Goal: Task Accomplishment & Management: Use online tool/utility

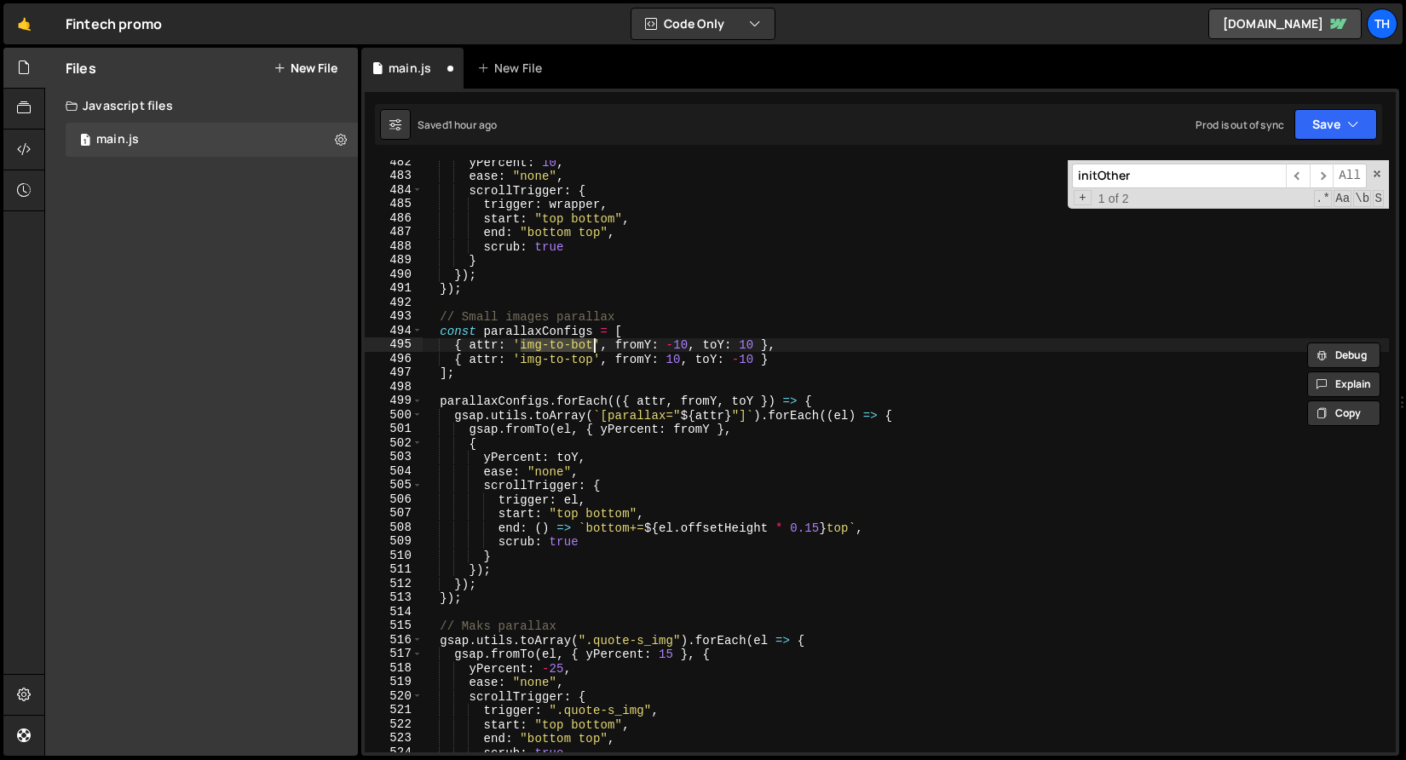
scroll to position [778, 0]
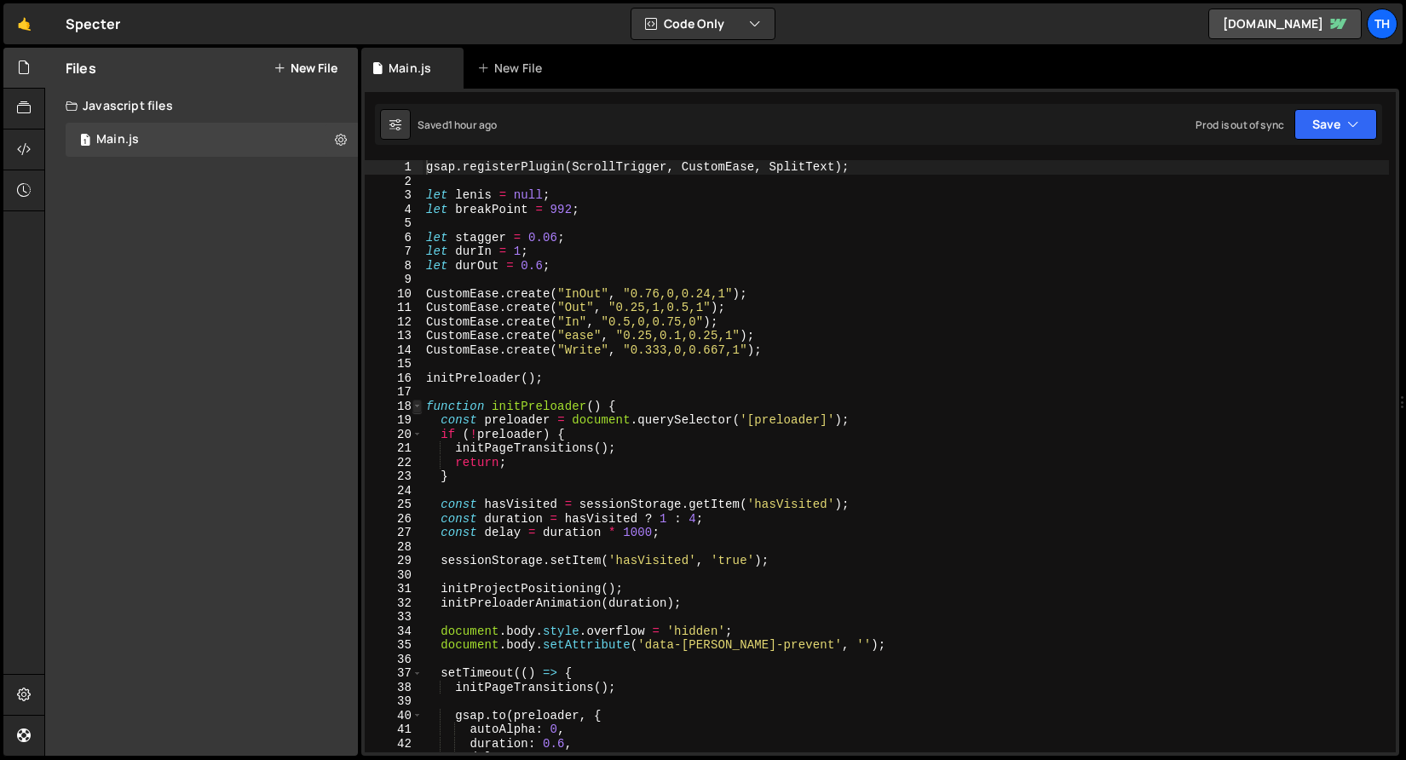
click at [418, 405] on span at bounding box center [416, 407] width 9 height 14
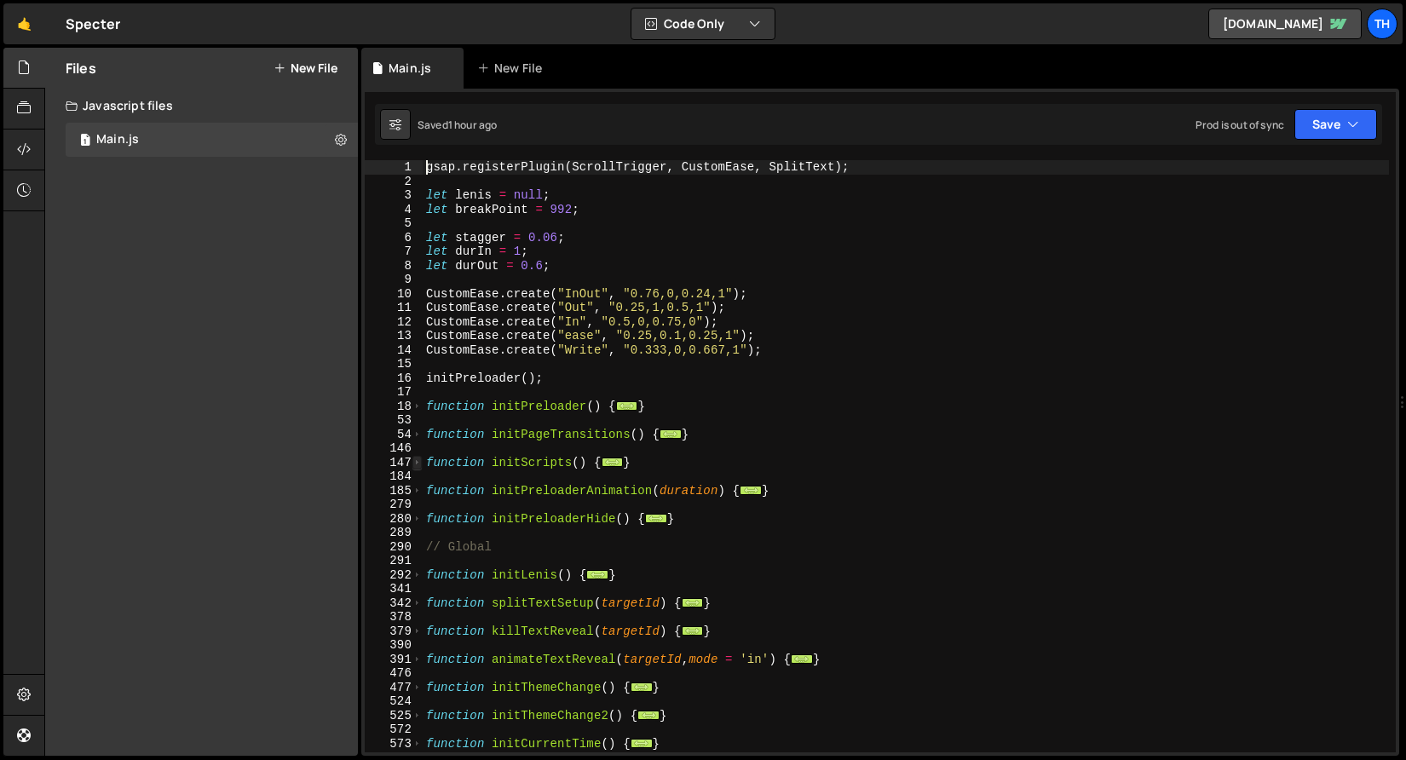
click at [417, 464] on span at bounding box center [416, 463] width 9 height 14
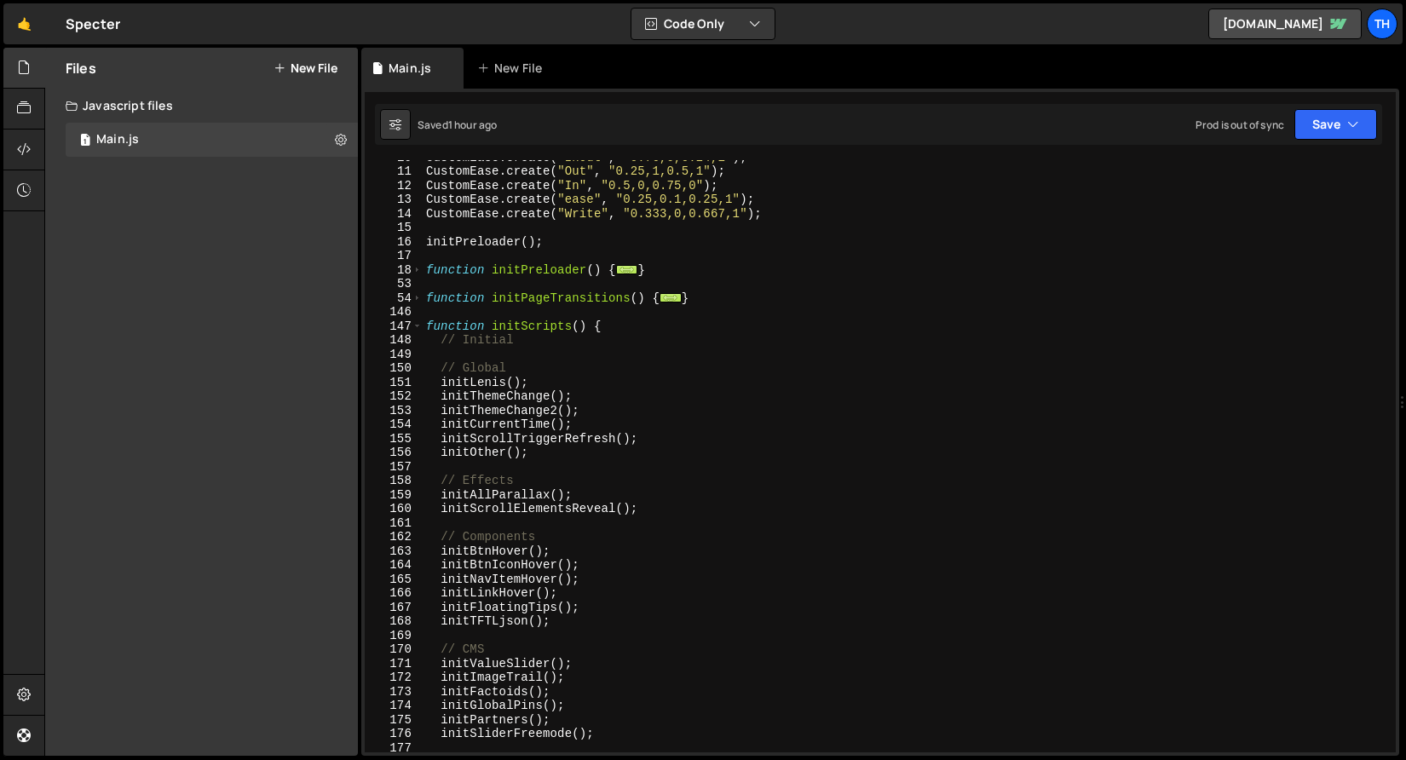
scroll to position [84, 0]
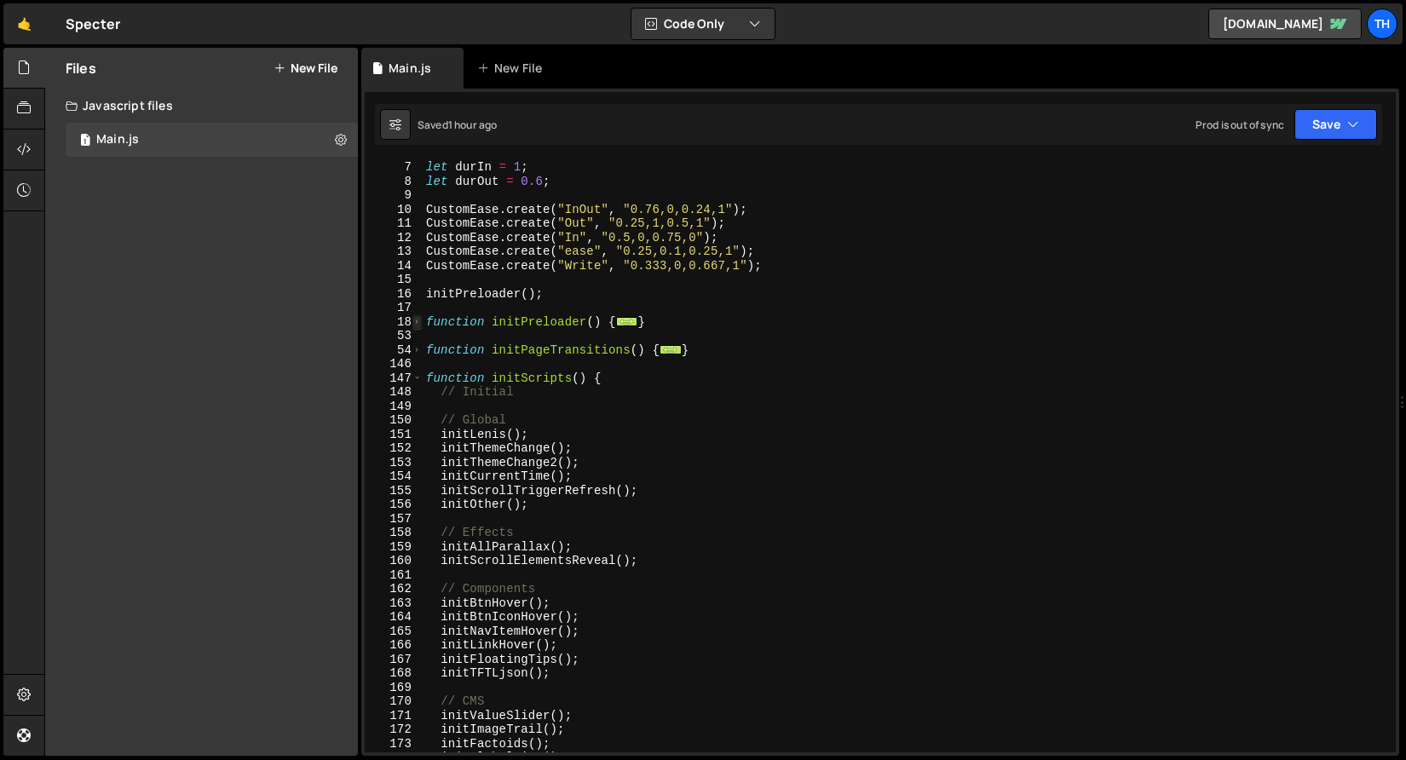
click at [421, 322] on span at bounding box center [416, 322] width 9 height 14
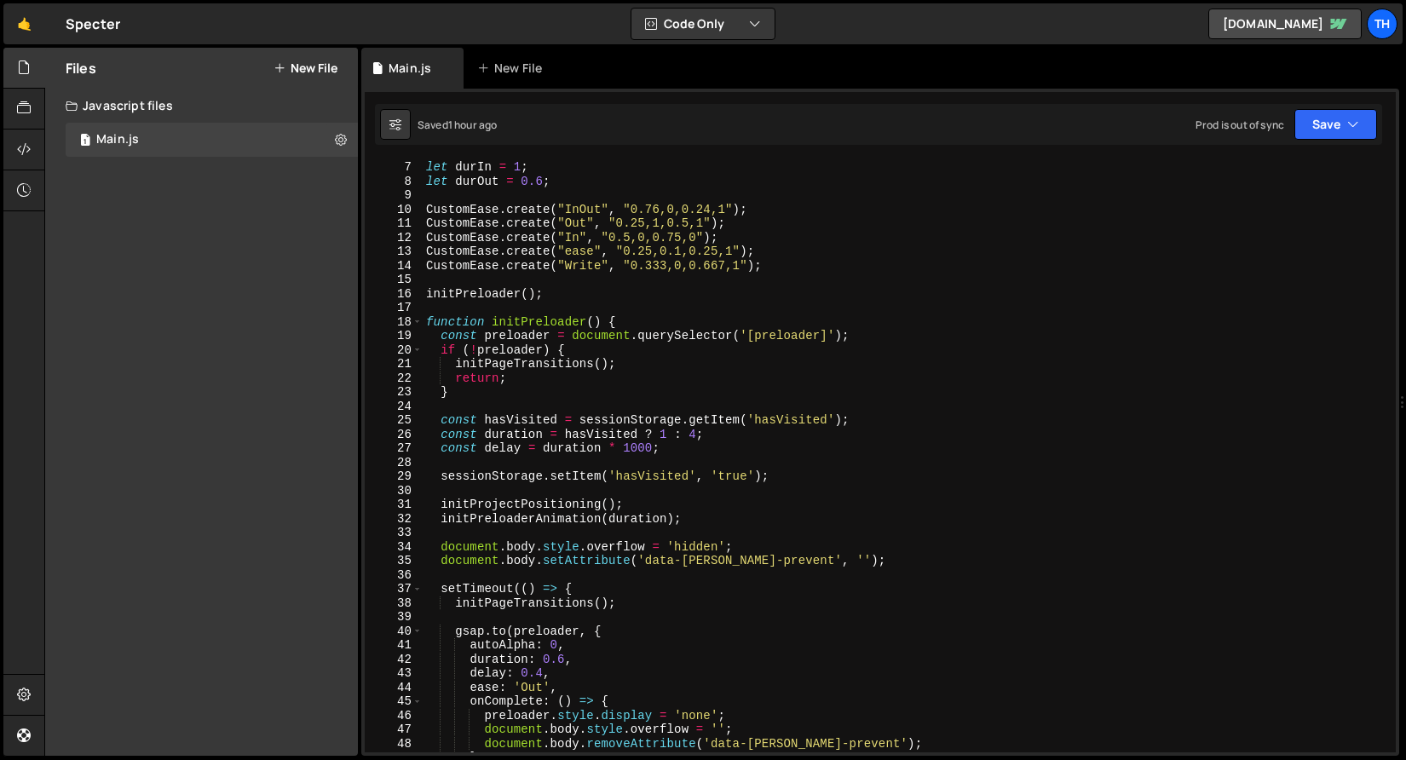
click at [454, 362] on div "let durIn = 1 ; let durOut = 0.6 ; CustomEase . create ( "InOut" , "0.76,0,0.24…" at bounding box center [906, 470] width 966 height 620
type textarea "}"
type textarea "const delay = duration * 1000;"
type textarea "sessionStorage.setItem('hasVisited', 'true');"
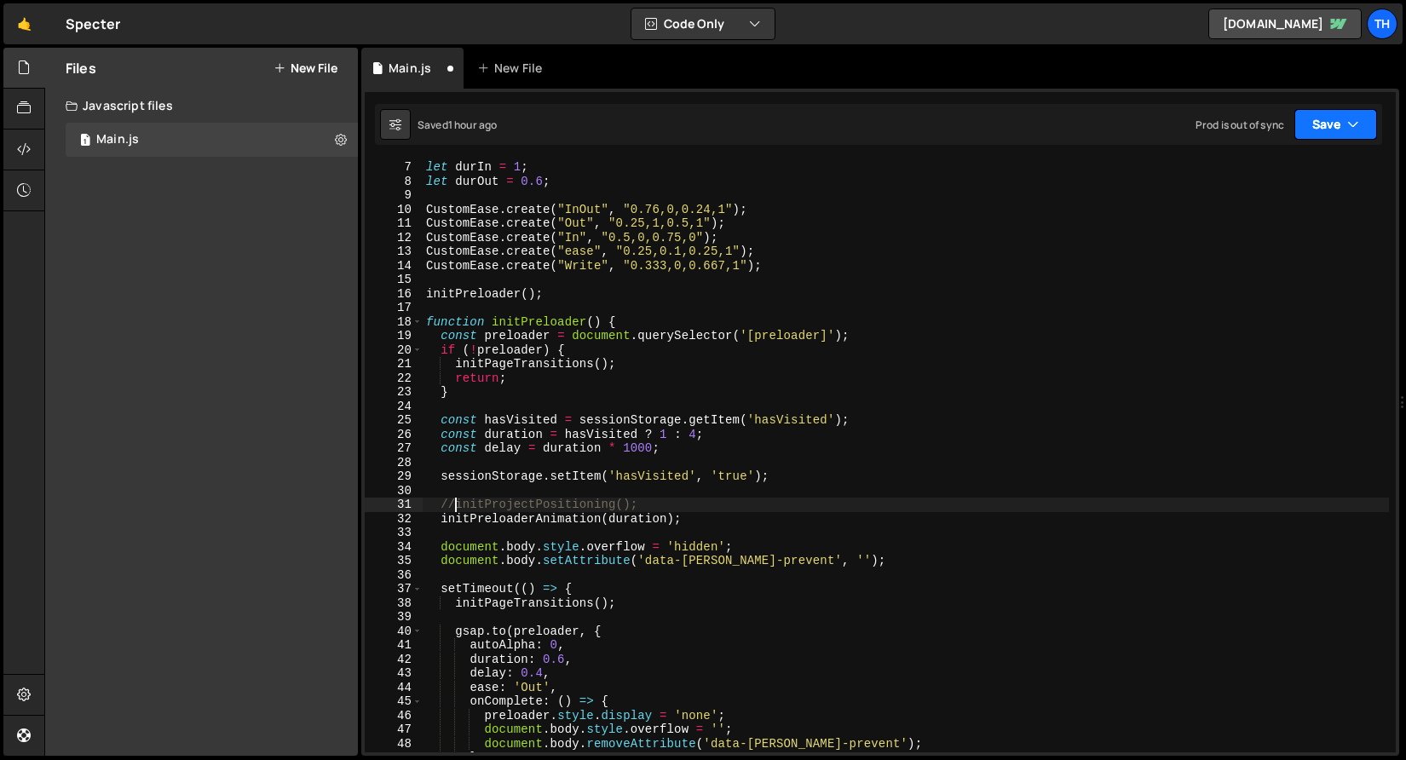
type textarea "//initProjectPositioning();"
drag, startPoint x: 1365, startPoint y: 125, endPoint x: 1317, endPoint y: 152, distance: 55.3
click at [1365, 125] on button "Save" at bounding box center [1335, 124] width 83 height 31
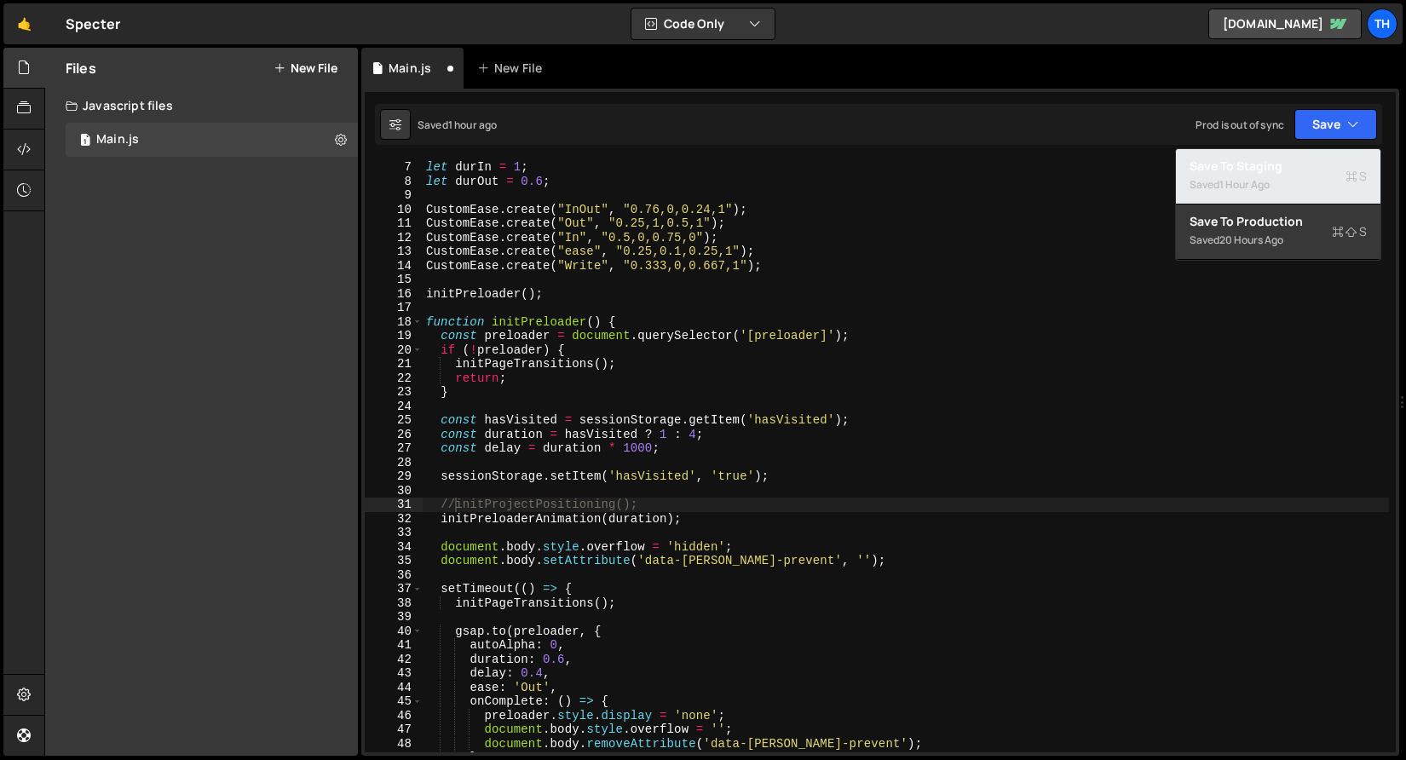
click at [1313, 154] on button "Save to Staging S Saved 1 hour ago" at bounding box center [1278, 176] width 205 height 55
